Goal: Check status: Check status

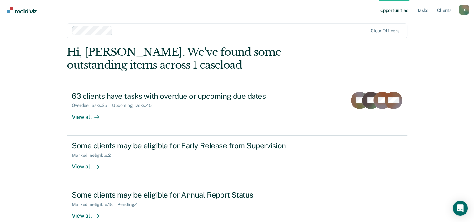
scroll to position [19, 0]
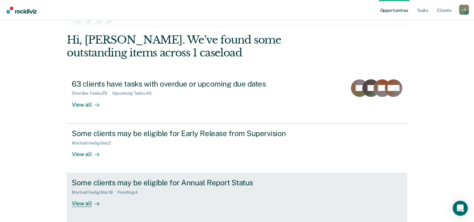
click at [148, 188] on div "Marked Ineligible : 18 Pending : 4" at bounding box center [182, 191] width 220 height 8
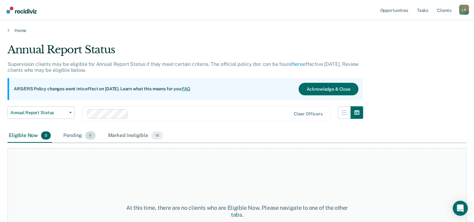
click at [80, 135] on div "Pending 4" at bounding box center [79, 136] width 34 height 14
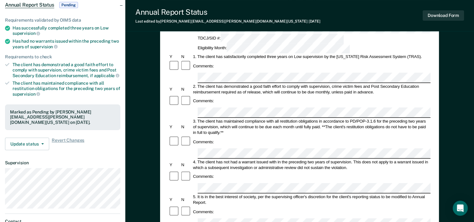
scroll to position [63, 0]
